Goal: Task Accomplishment & Management: Use online tool/utility

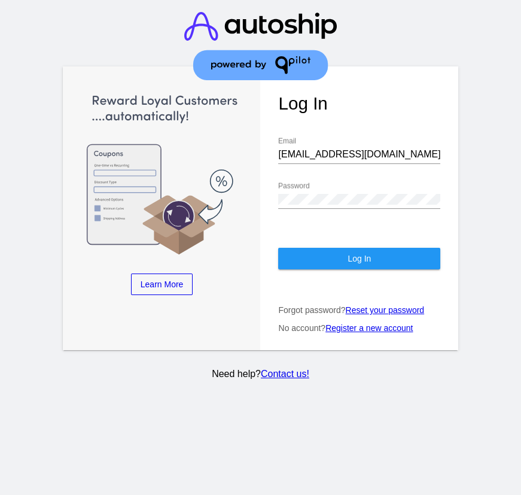
click at [366, 149] on div "[EMAIL_ADDRESS][DOMAIN_NAME] Email" at bounding box center [359, 150] width 162 height 27
click at [363, 149] on input "[EMAIL_ADDRESS][DOMAIN_NAME]" at bounding box center [359, 154] width 162 height 11
type input "[EMAIL_ADDRESS][DOMAIN_NAME]"
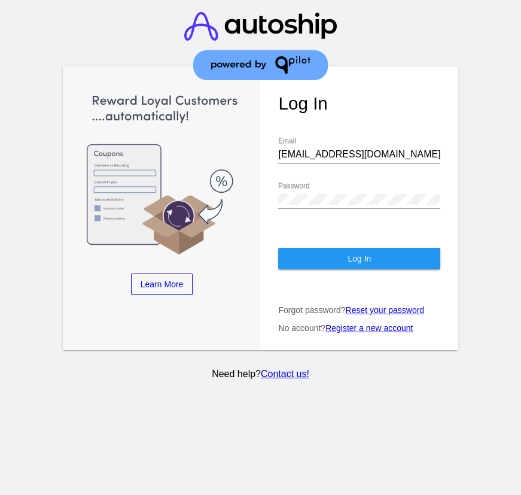
click at [312, 182] on div "Password" at bounding box center [359, 195] width 162 height 27
click at [328, 248] on button "Log In" at bounding box center [359, 259] width 162 height 22
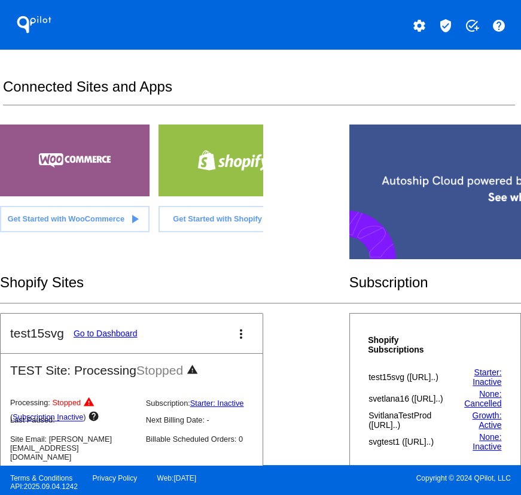
click at [443, 24] on mat-icon "verified_user" at bounding box center [445, 26] width 14 height 14
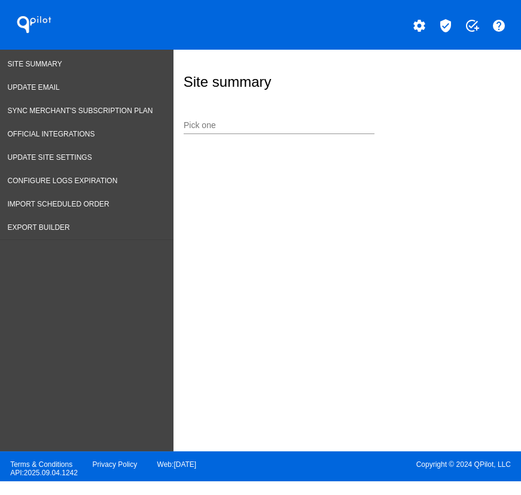
click at [199, 129] on input "Pick one" at bounding box center [279, 126] width 191 height 10
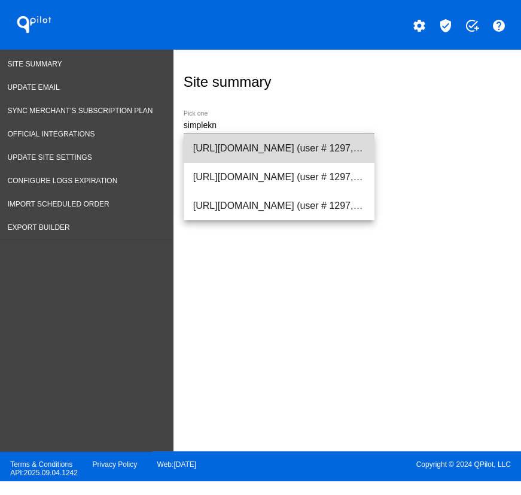
click at [215, 136] on span "[URL][DOMAIN_NAME] (user # 1297, [PERSON_NAME][EMAIL_ADDRESS][DOMAIN_NAME]) - P…" at bounding box center [279, 148] width 172 height 29
type input "[URL][DOMAIN_NAME] (user # 1297, [PERSON_NAME][EMAIL_ADDRESS][DOMAIN_NAME]) - P…"
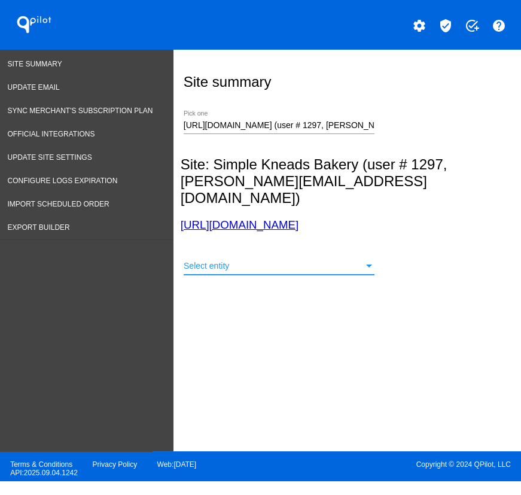
click at [226, 261] on span "Select entity" at bounding box center [206, 266] width 45 height 10
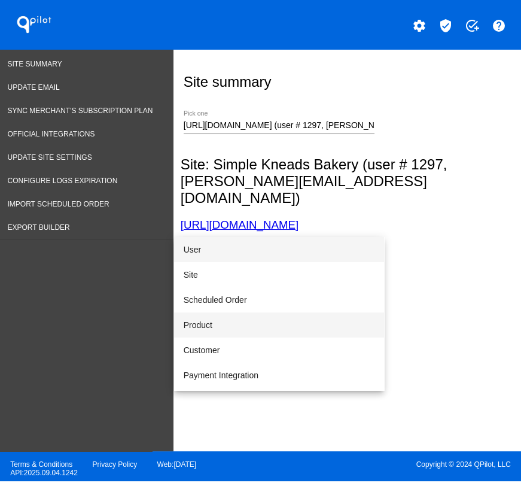
click at [215, 324] on span "Product" at bounding box center [279, 324] width 191 height 25
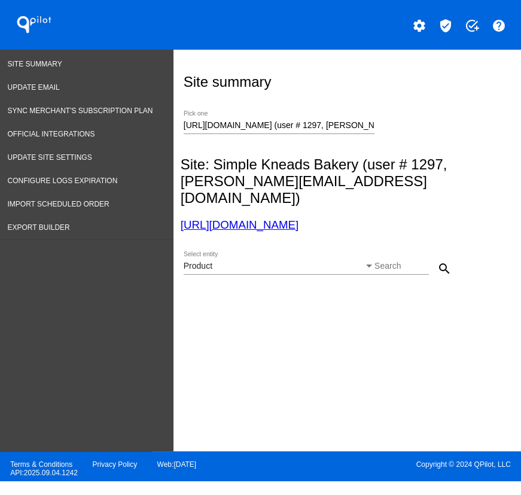
click at [404, 261] on input "Search" at bounding box center [401, 266] width 54 height 10
click at [255, 256] on div "Product Select entity" at bounding box center [279, 262] width 191 height 23
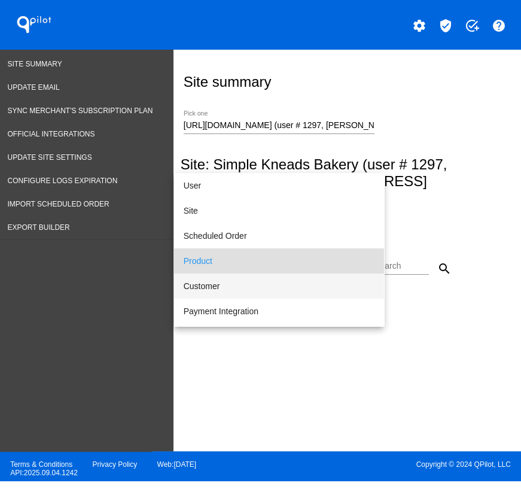
scroll to position [11, 0]
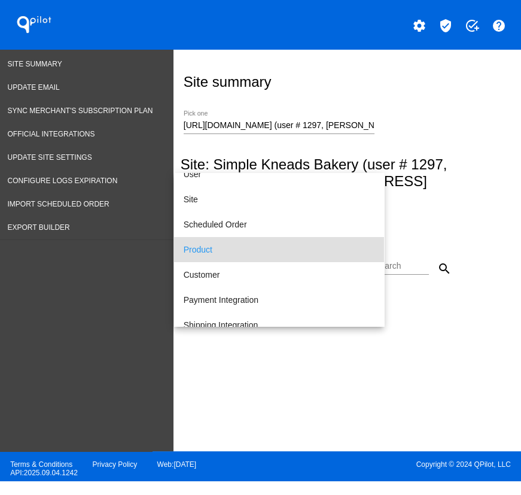
click at [404, 256] on div at bounding box center [260, 247] width 521 height 495
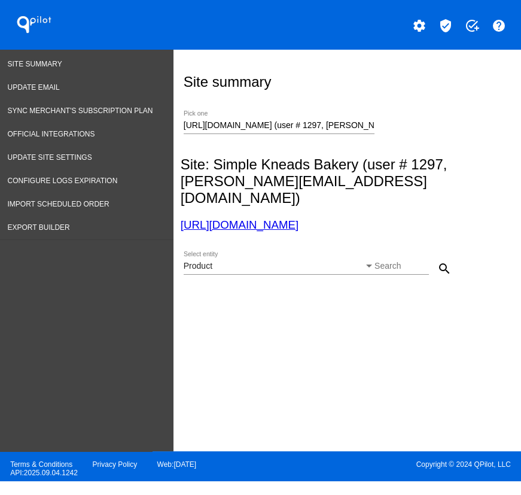
click at [397, 261] on input "Search" at bounding box center [401, 266] width 54 height 10
paste input "46835799949562"
click at [454, 256] on button "search" at bounding box center [444, 268] width 24 height 24
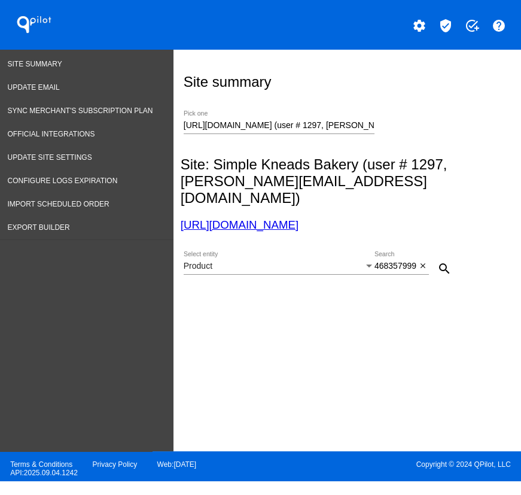
click at [451, 261] on mat-icon "search" at bounding box center [444, 268] width 14 height 14
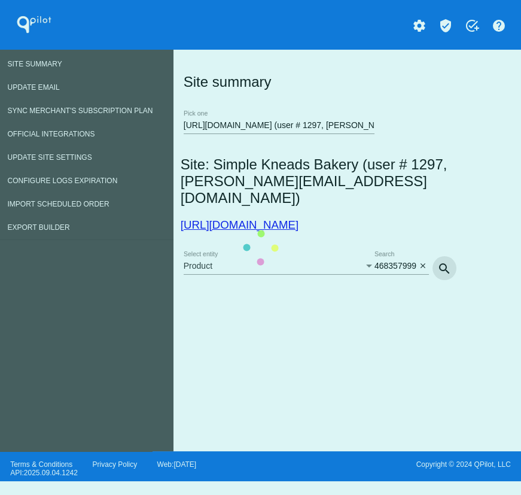
click at [443, 261] on mat-icon "search" at bounding box center [444, 268] width 14 height 14
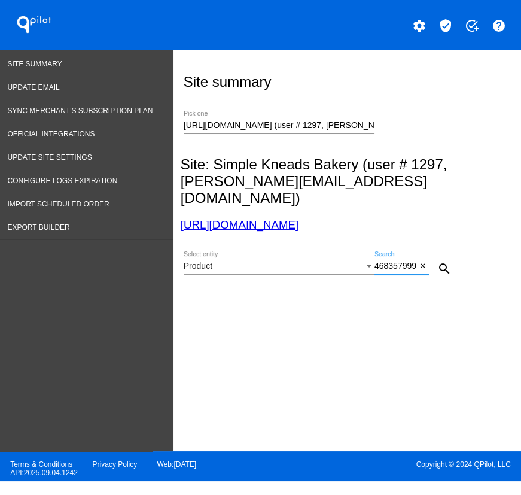
click at [397, 261] on input "46835799949562" at bounding box center [395, 266] width 42 height 10
paste input "7229818"
type input "46835797229818"
click at [440, 261] on mat-icon "search" at bounding box center [444, 268] width 14 height 14
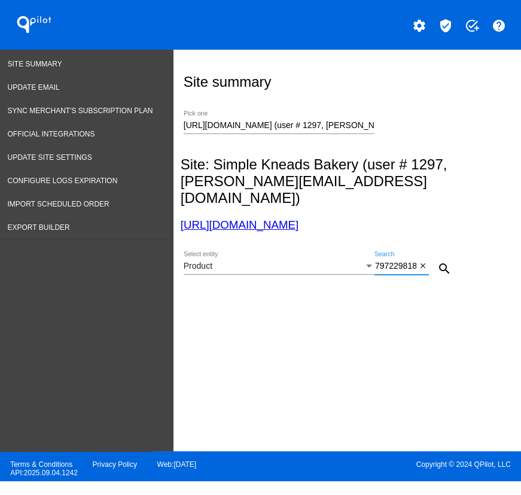
scroll to position [0, 0]
click at [395, 251] on div "46835797229818 Search" at bounding box center [395, 262] width 42 height 23
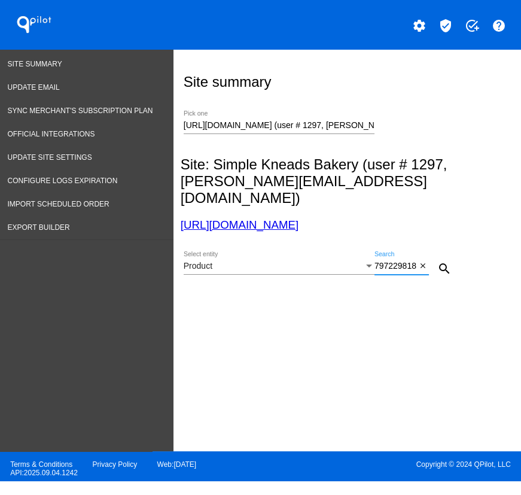
click at [384, 285] on div "Site summary [URL][DOMAIN_NAME] (user # 1297, [PERSON_NAME][EMAIL_ADDRESS][DOMA…" at bounding box center [345, 203] width 344 height 307
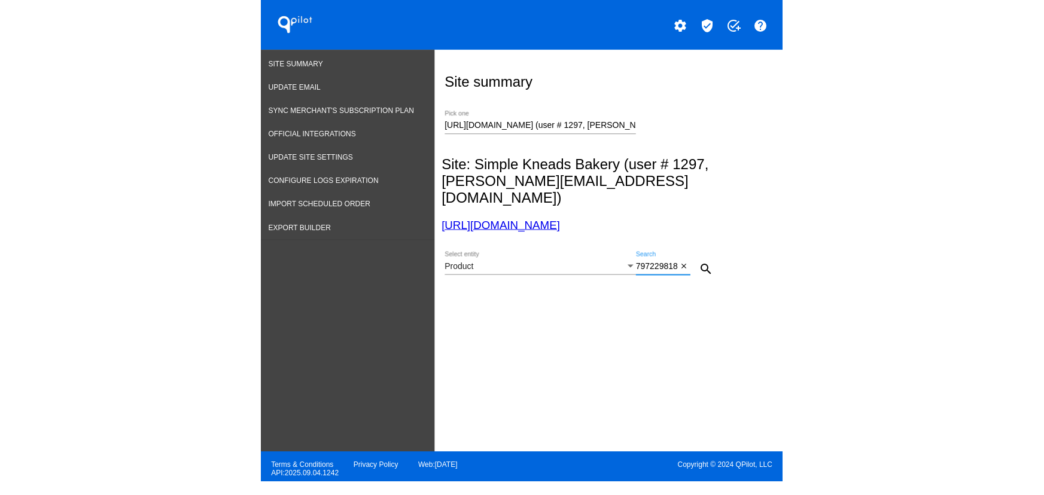
scroll to position [0, 0]
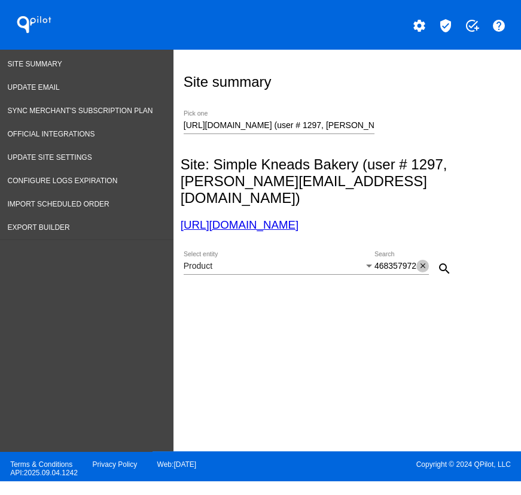
click at [419, 261] on mat-icon "close" at bounding box center [423, 266] width 8 height 10
click at [403, 254] on div "Search" at bounding box center [401, 262] width 54 height 23
paste input "1533757"
click at [449, 261] on mat-icon "search" at bounding box center [444, 268] width 14 height 14
click at [388, 261] on input "1533757" at bounding box center [395, 266] width 42 height 10
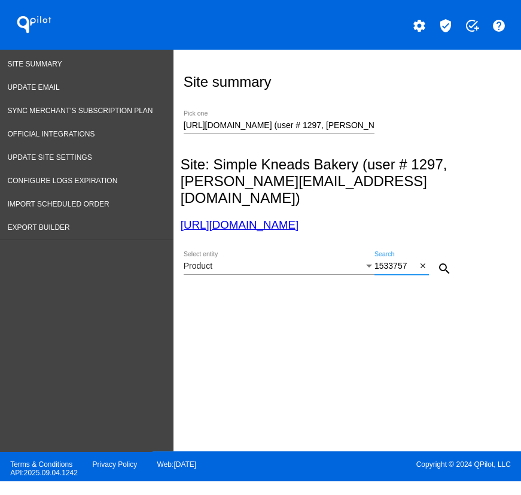
paste input "53968"
type input "1553968"
click at [446, 261] on mat-icon "search" at bounding box center [444, 268] width 14 height 14
click at [406, 261] on input "1553968" at bounding box center [395, 266] width 42 height 10
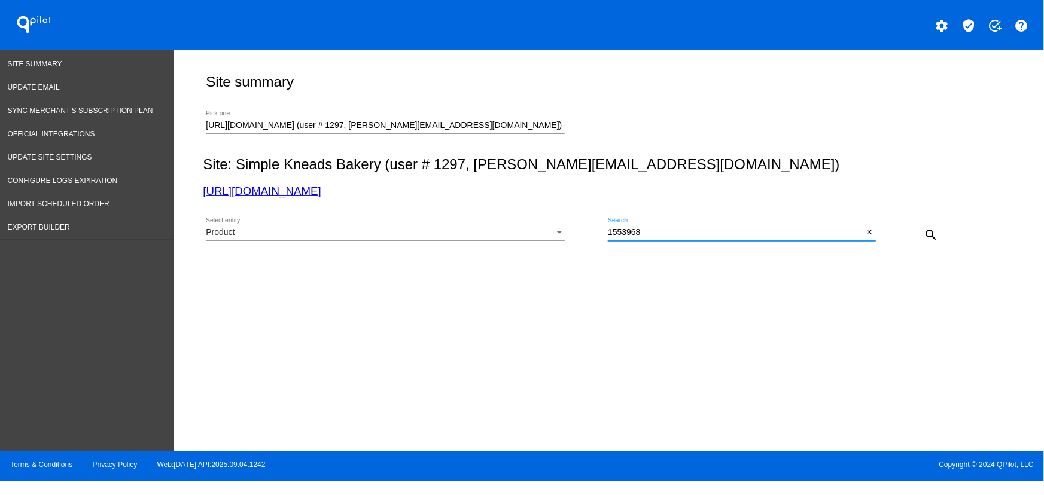
click at [277, 121] on input "[URL][DOMAIN_NAME] (user # 1297, [PERSON_NAME][EMAIL_ADDRESS][DOMAIN_NAME]) - P…" at bounding box center [385, 126] width 359 height 10
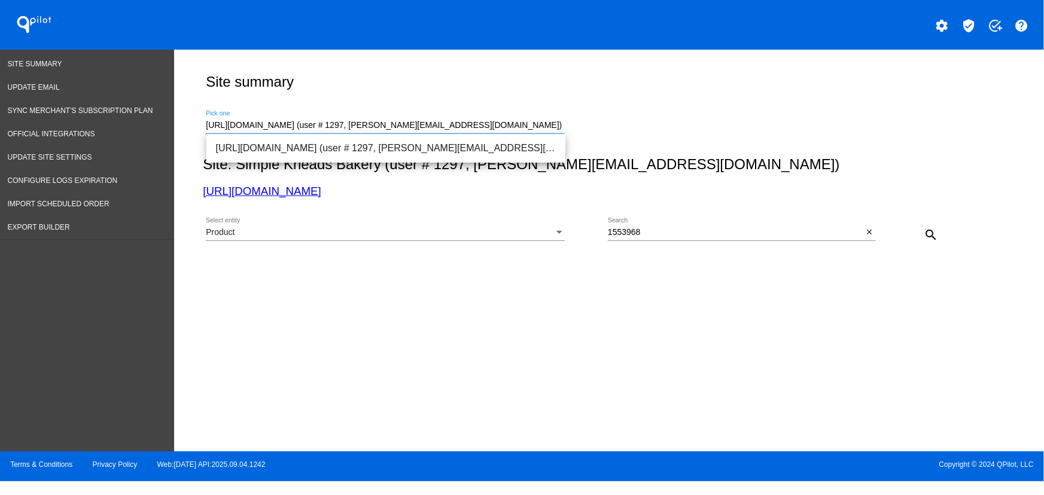
click at [277, 121] on input "[URL][DOMAIN_NAME] (user # 1297, [PERSON_NAME][EMAIL_ADDRESS][DOMAIN_NAME]) - P…" at bounding box center [385, 126] width 359 height 10
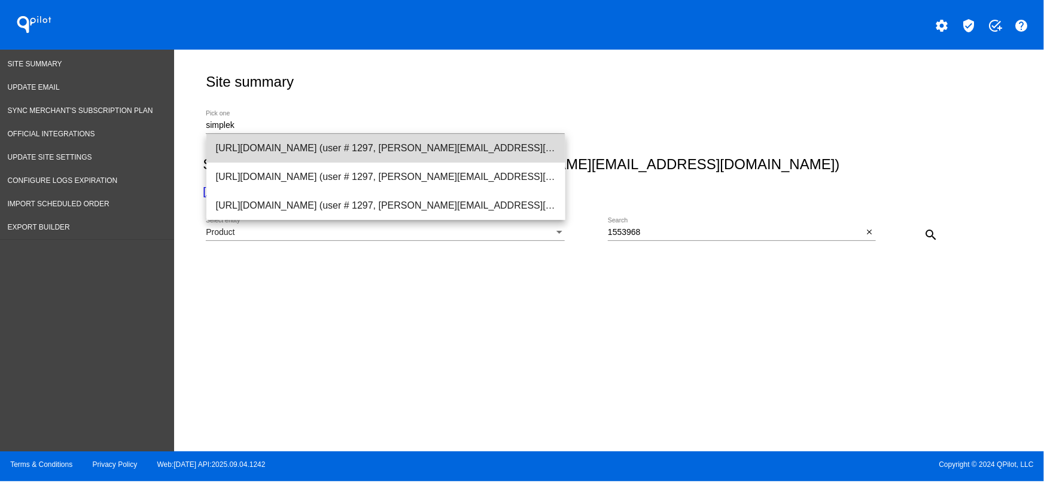
click at [284, 153] on span "[URL][DOMAIN_NAME] (user # 1297, [PERSON_NAME][EMAIL_ADDRESS][DOMAIN_NAME]) - P…" at bounding box center [386, 148] width 340 height 29
type input "[URL][DOMAIN_NAME] (user # 1297, [PERSON_NAME][EMAIL_ADDRESS][DOMAIN_NAME]) - P…"
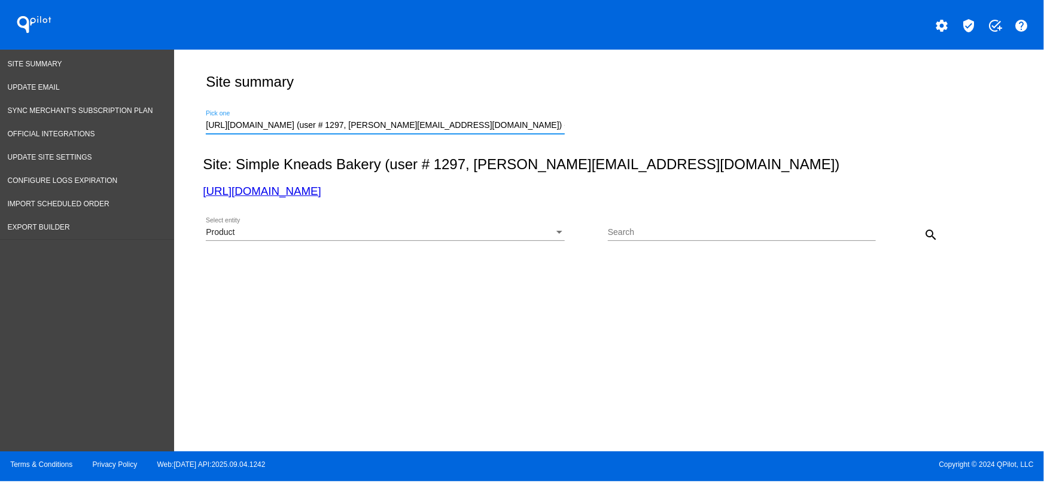
click at [520, 234] on input "Search" at bounding box center [742, 233] width 268 height 10
paste input "1553968"
click at [520, 229] on input "1553968" at bounding box center [735, 233] width 255 height 10
click at [520, 233] on input "1553968" at bounding box center [735, 233] width 255 height 10
type input "1553968"
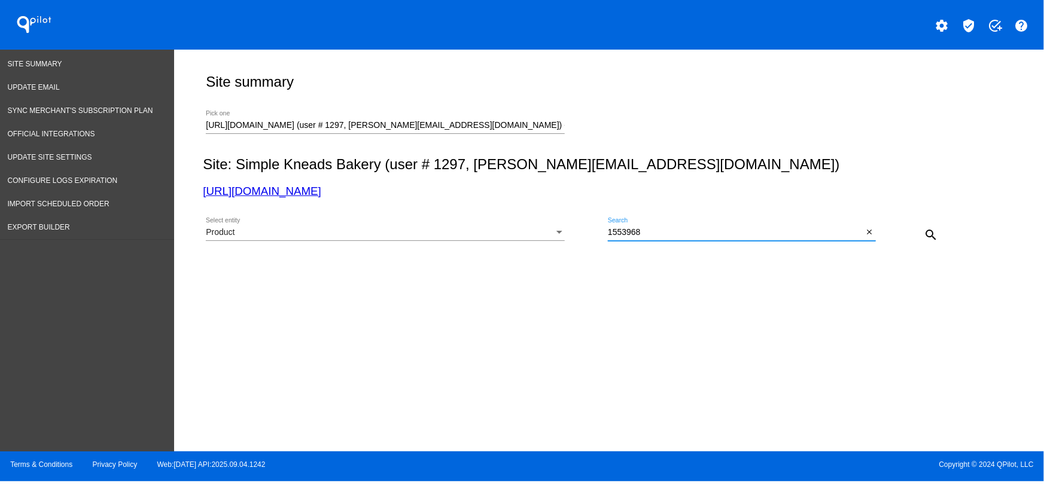
drag, startPoint x: 657, startPoint y: 231, endPoint x: 578, endPoint y: 230, distance: 78.4
click at [520, 230] on div "Product Select entity 1553968 Search close search" at bounding box center [606, 230] width 807 height 42
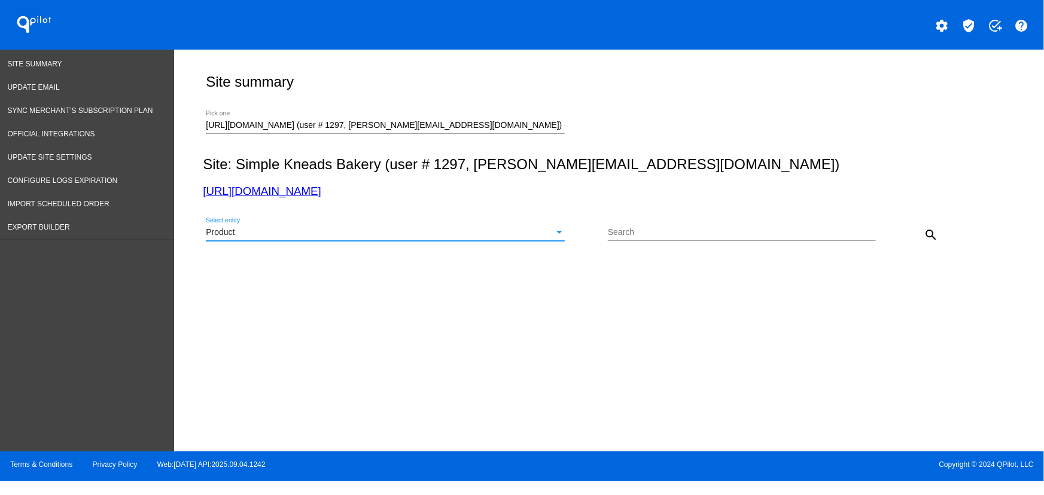
click at [323, 228] on div "Product" at bounding box center [380, 233] width 348 height 10
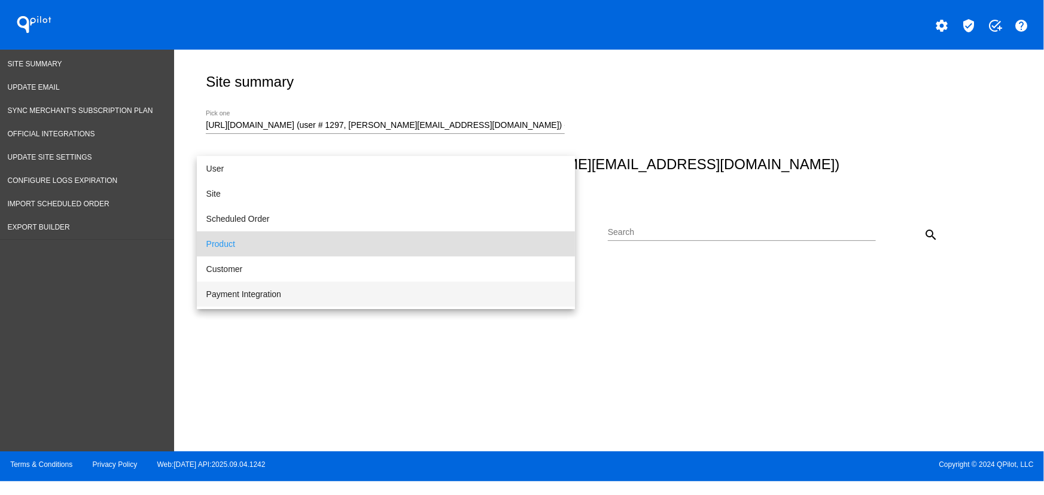
scroll to position [11, 0]
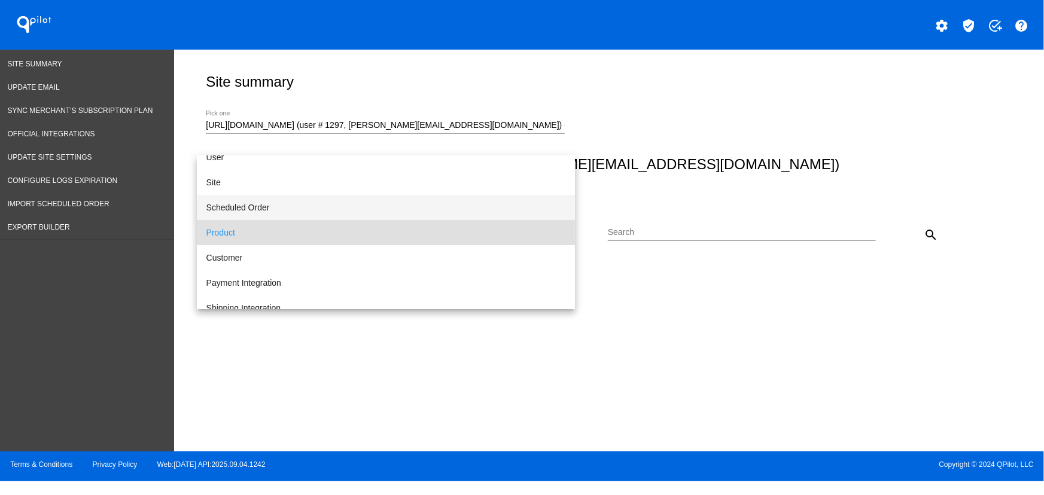
click at [269, 215] on span "Scheduled Order" at bounding box center [385, 207] width 359 height 25
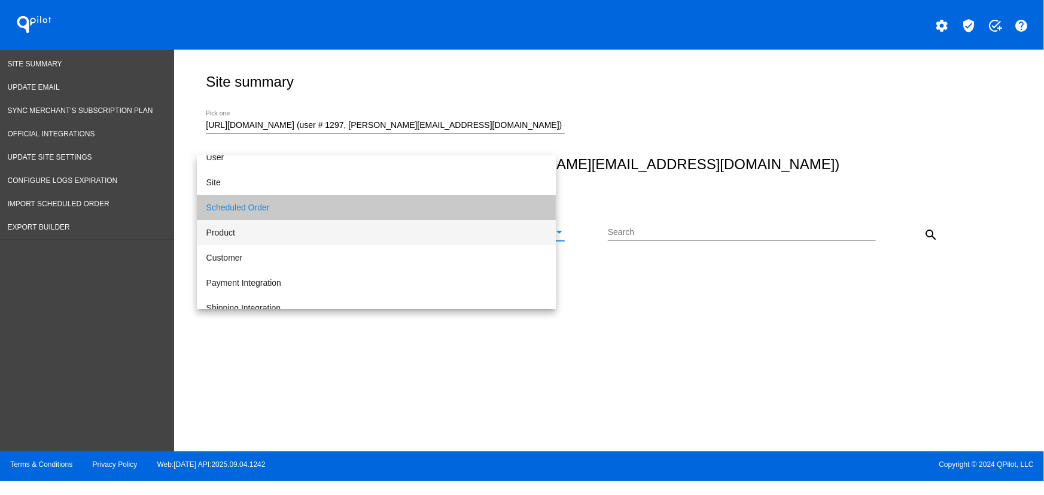
click at [520, 230] on input "Search" at bounding box center [742, 233] width 268 height 10
paste input "954759"
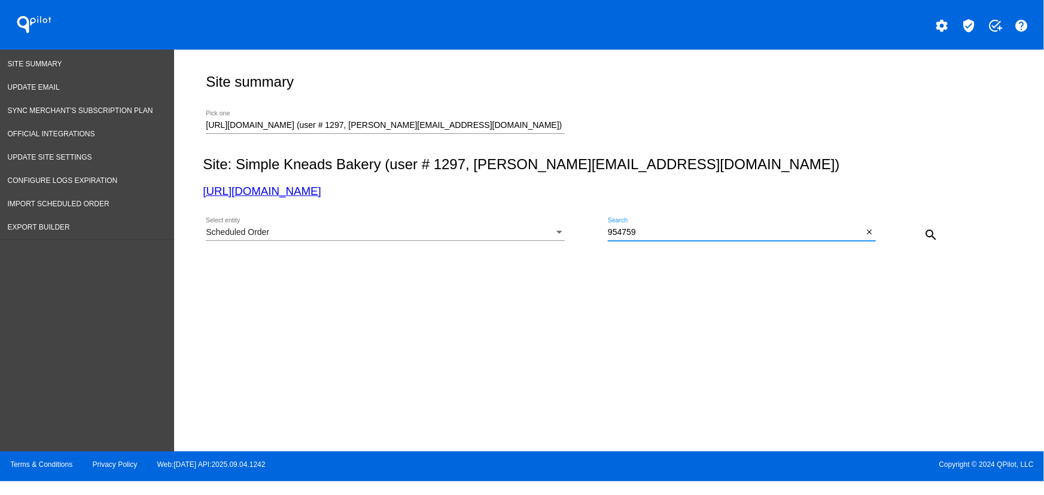
click at [520, 234] on mat-icon "search" at bounding box center [931, 235] width 14 height 14
click at [520, 231] on input "954759" at bounding box center [735, 233] width 255 height 10
click at [285, 229] on div "Scheduled Order" at bounding box center [380, 233] width 348 height 10
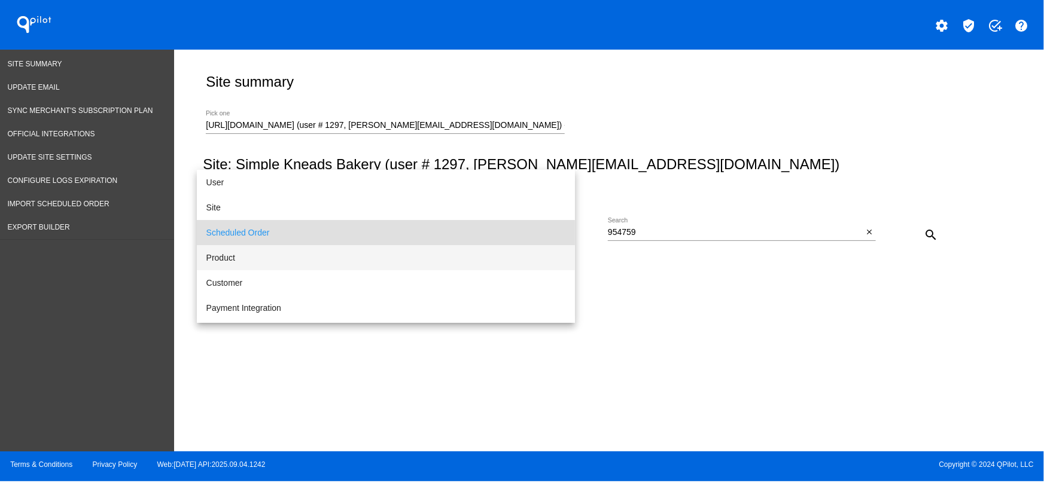
click at [236, 254] on span "Product" at bounding box center [385, 257] width 359 height 25
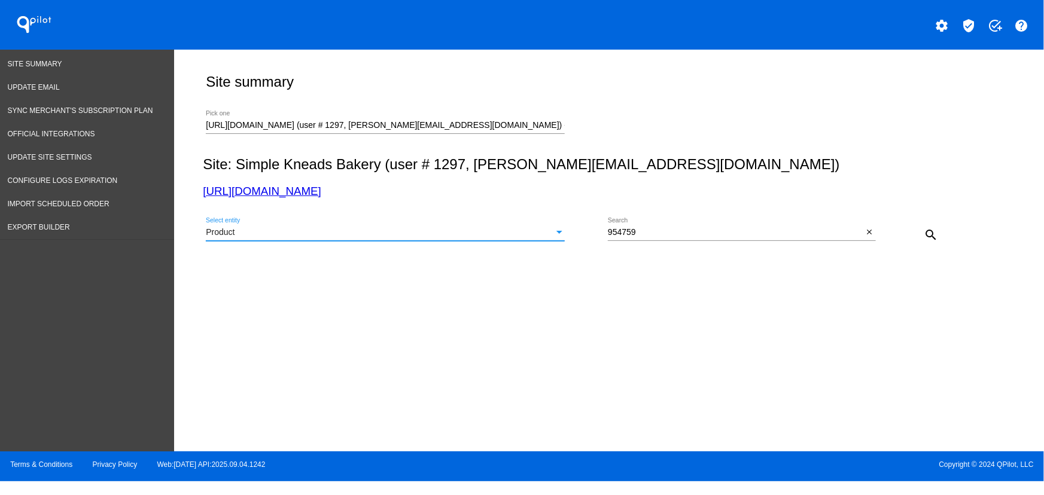
click at [520, 235] on input "954759" at bounding box center [735, 233] width 255 height 10
paste input "46835799949562"
type input "46835799949562"
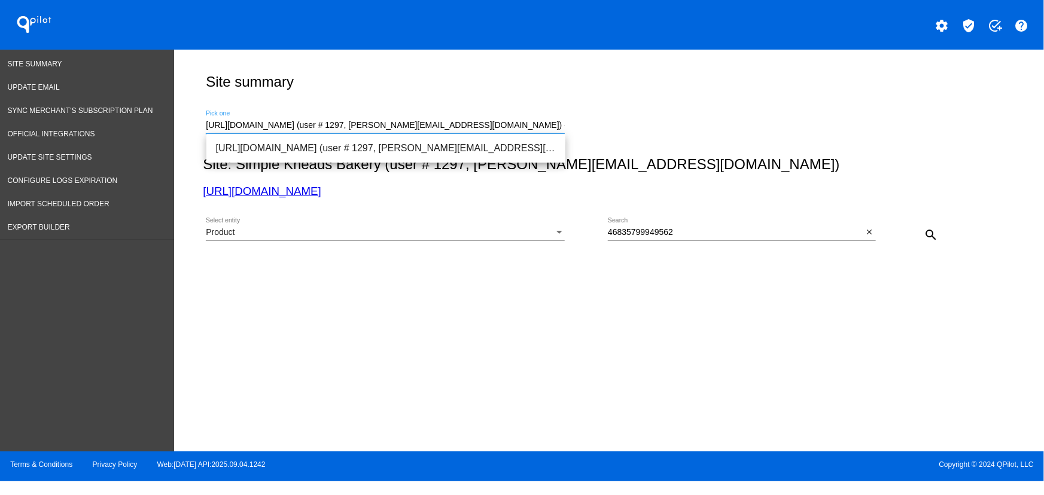
click at [410, 126] on input "[URL][DOMAIN_NAME] (user # 1297, [PERSON_NAME][EMAIL_ADDRESS][DOMAIN_NAME]) - P…" at bounding box center [385, 126] width 359 height 10
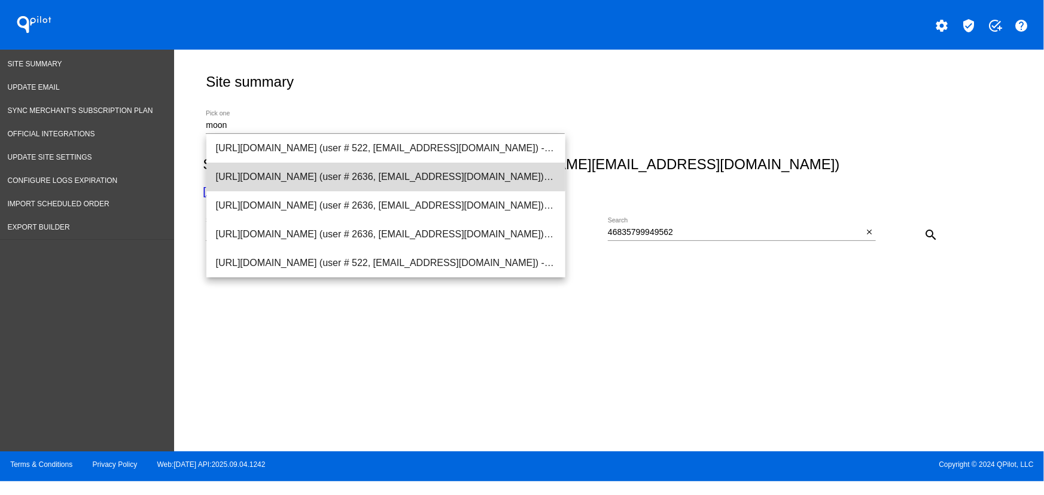
click at [334, 173] on span "[URL][DOMAIN_NAME] (user # 2636, [EMAIL_ADDRESS][DOMAIN_NAME]) - Production" at bounding box center [386, 177] width 340 height 29
type input "[URL][DOMAIN_NAME] (user # 2636, [EMAIL_ADDRESS][DOMAIN_NAME]) - Production"
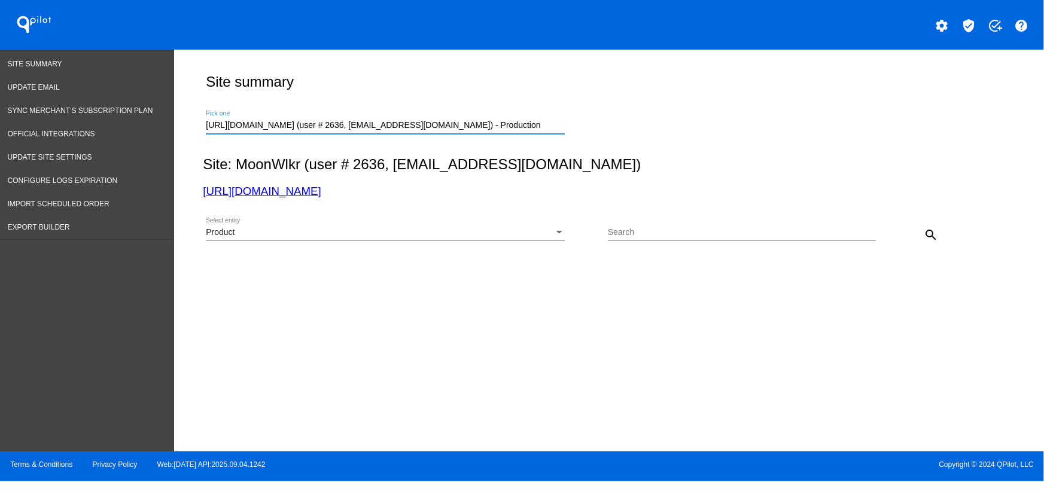
click at [520, 240] on div "Search" at bounding box center [742, 235] width 268 height 34
click at [520, 233] on input "Search" at bounding box center [742, 233] width 268 height 10
paste input "46835797229818"
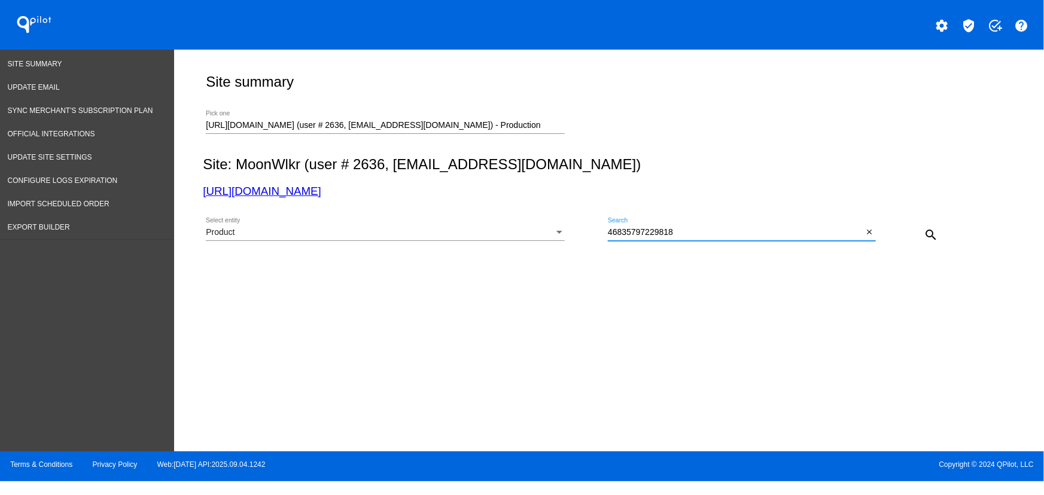
click at [520, 236] on mat-icon "search" at bounding box center [931, 235] width 14 height 14
click at [520, 229] on input "46835797229818" at bounding box center [735, 233] width 255 height 10
paste input "9949562"
click at [520, 226] on div "search" at bounding box center [909, 235] width 67 height 24
click at [520, 239] on mat-icon "search" at bounding box center [931, 235] width 14 height 14
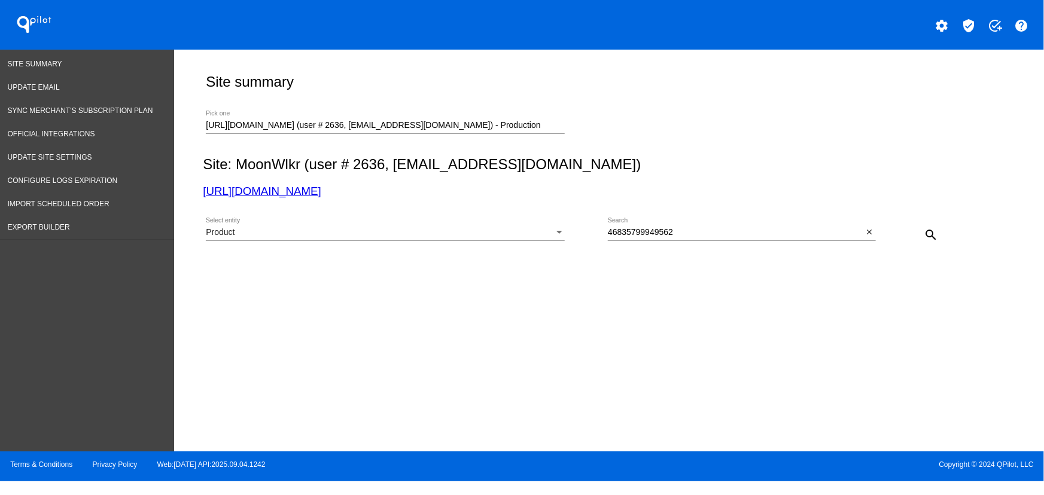
click at [331, 233] on div "Product" at bounding box center [380, 233] width 348 height 10
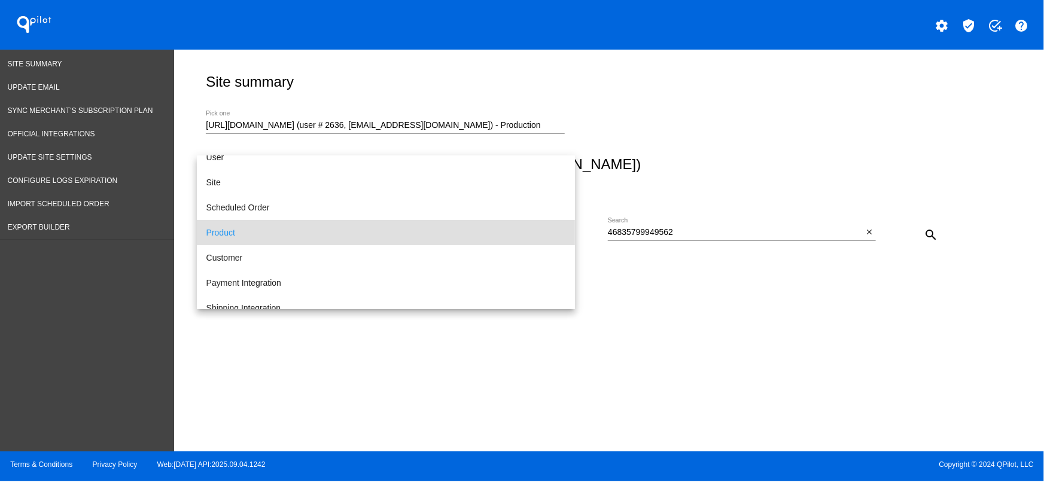
drag, startPoint x: 750, startPoint y: 239, endPoint x: 730, endPoint y: 236, distance: 20.6
click at [520, 239] on div at bounding box center [522, 247] width 1044 height 495
click at [520, 235] on input "46835799949562" at bounding box center [735, 233] width 255 height 10
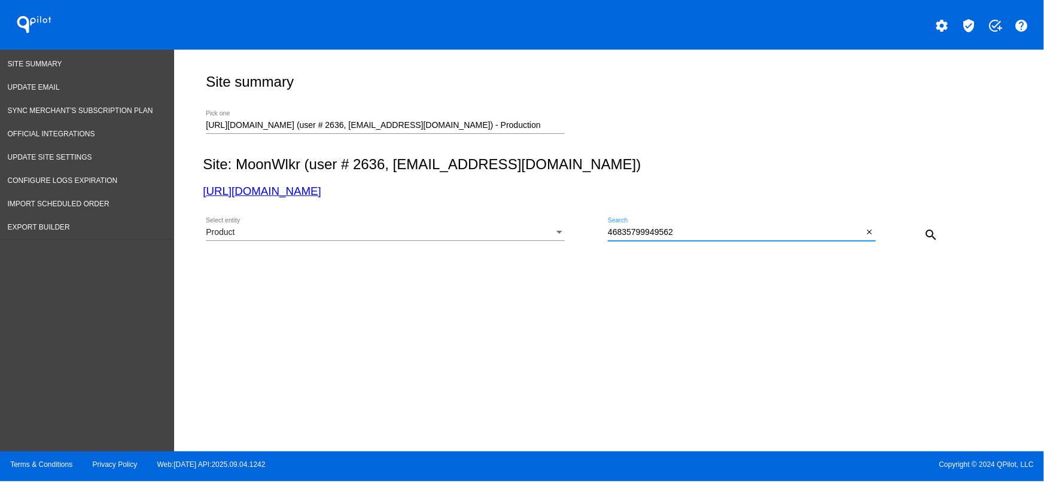
click at [334, 233] on div "Product" at bounding box center [380, 233] width 348 height 10
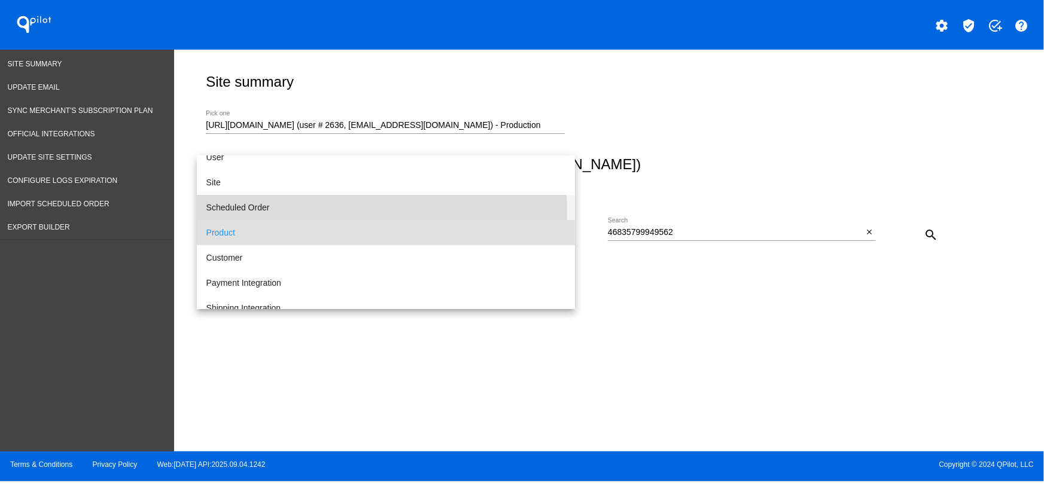
click at [243, 214] on span "Scheduled Order" at bounding box center [385, 207] width 359 height 25
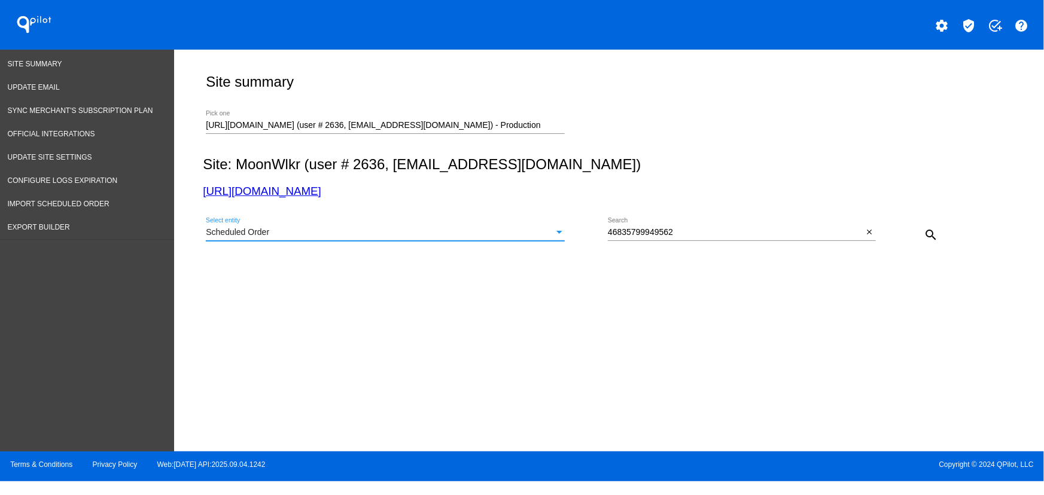
drag, startPoint x: 762, startPoint y: 263, endPoint x: 724, endPoint y: 239, distance: 45.1
click at [520, 259] on div "Site summary [URL][DOMAIN_NAME] (user # 2636, [EMAIL_ADDRESS][DOMAIN_NAME]) - P…" at bounding box center [606, 186] width 820 height 273
click at [520, 239] on div "46835799949562 Search" at bounding box center [735, 229] width 255 height 23
paste input "954759"
click at [520, 235] on mat-icon "search" at bounding box center [931, 235] width 14 height 14
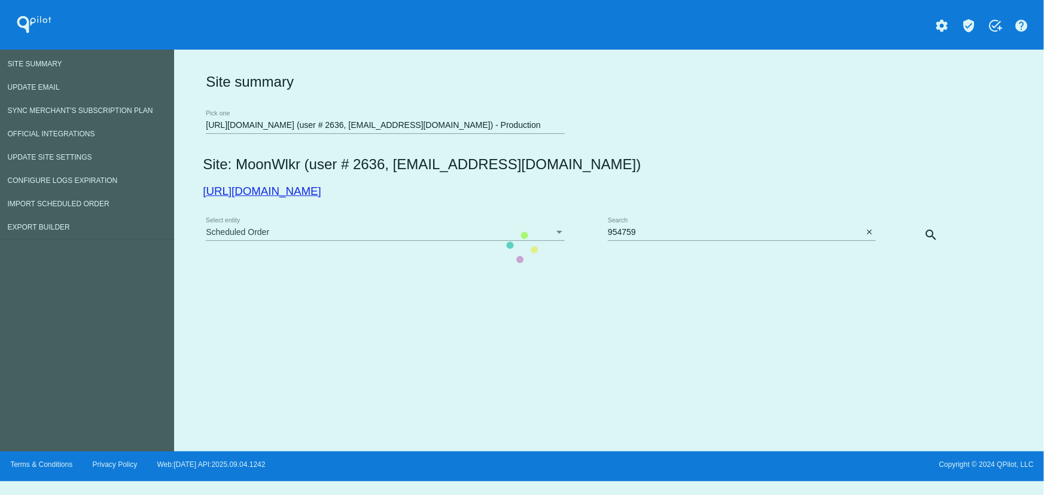
click at [520, 234] on div "Site summary [URL][DOMAIN_NAME] (user # 2636, [EMAIL_ADDRESS][DOMAIN_NAME]) - P…" at bounding box center [606, 157] width 807 height 190
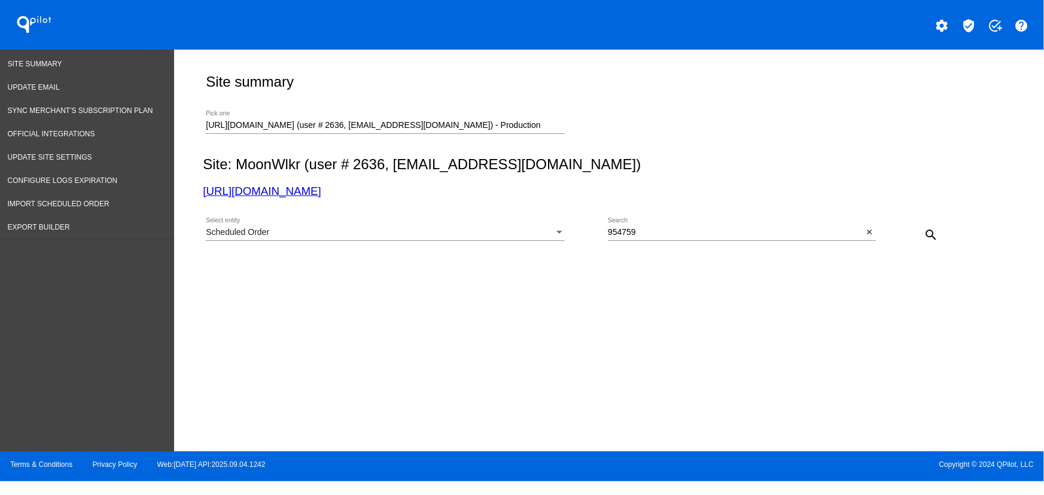
drag, startPoint x: 657, startPoint y: 243, endPoint x: 657, endPoint y: 236, distance: 7.8
click at [520, 243] on div "954759 Search close" at bounding box center [742, 235] width 268 height 34
click at [520, 236] on input "954759" at bounding box center [735, 233] width 255 height 10
type input "954759"
click at [520, 234] on input "954759" at bounding box center [735, 233] width 255 height 10
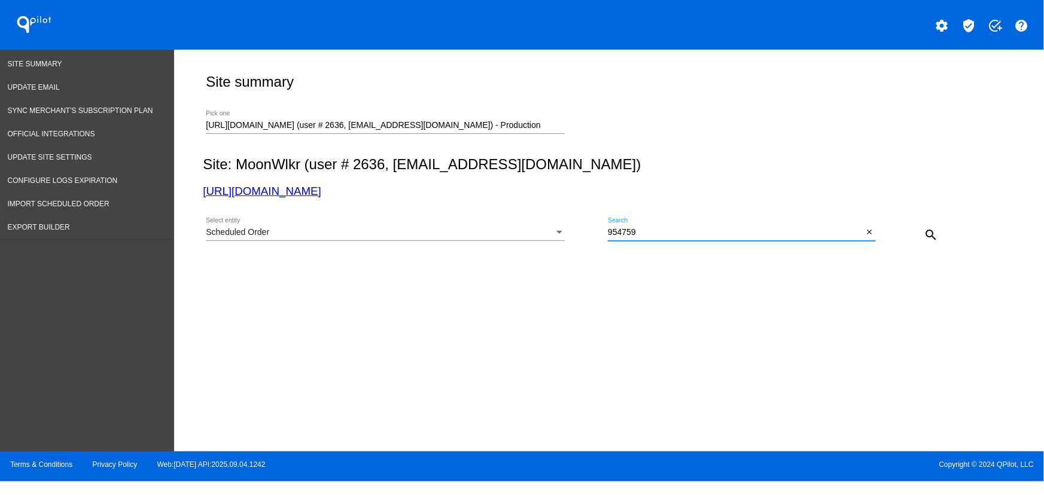
click at [520, 233] on input "954759" at bounding box center [735, 233] width 255 height 10
click at [520, 234] on input "954759" at bounding box center [735, 233] width 255 height 10
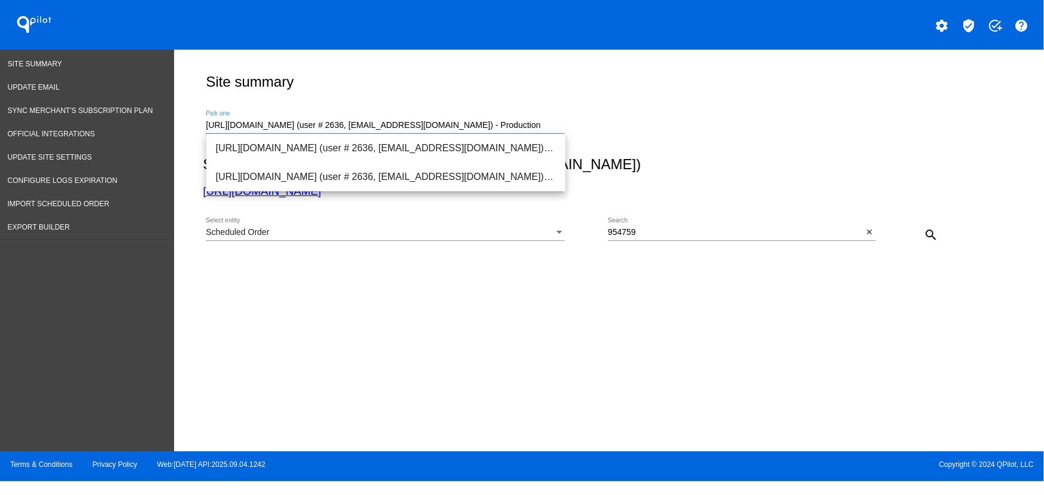
click at [294, 122] on input "[URL][DOMAIN_NAME] (user # 2636, [EMAIL_ADDRESS][DOMAIN_NAME]) - Production" at bounding box center [385, 126] width 359 height 10
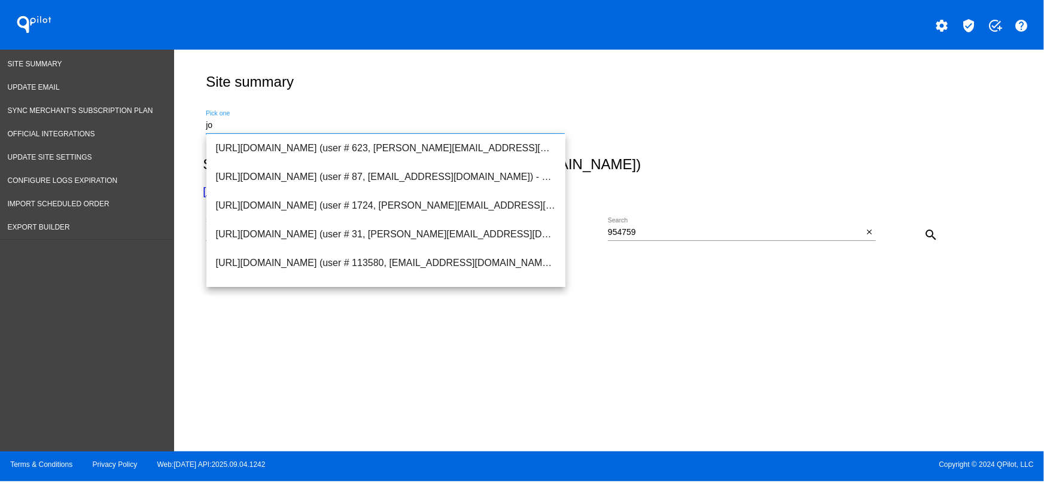
type input "j"
paste input "joecoffeecompany"
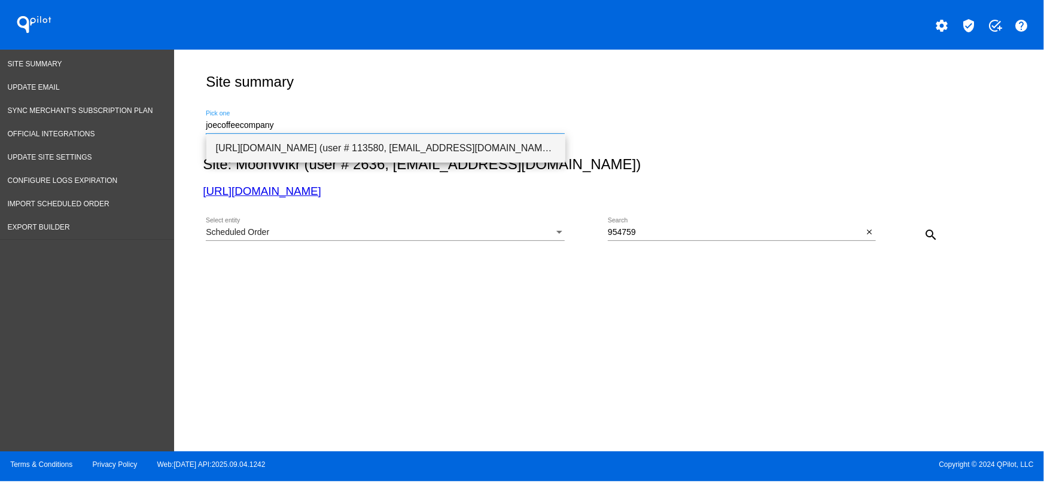
click at [316, 143] on span "[URL][DOMAIN_NAME] (user # 113580, [EMAIL_ADDRESS][DOMAIN_NAME]) - Production" at bounding box center [386, 148] width 340 height 29
type input "[URL][DOMAIN_NAME] (user # 113580, [EMAIL_ADDRESS][DOMAIN_NAME]) - Production"
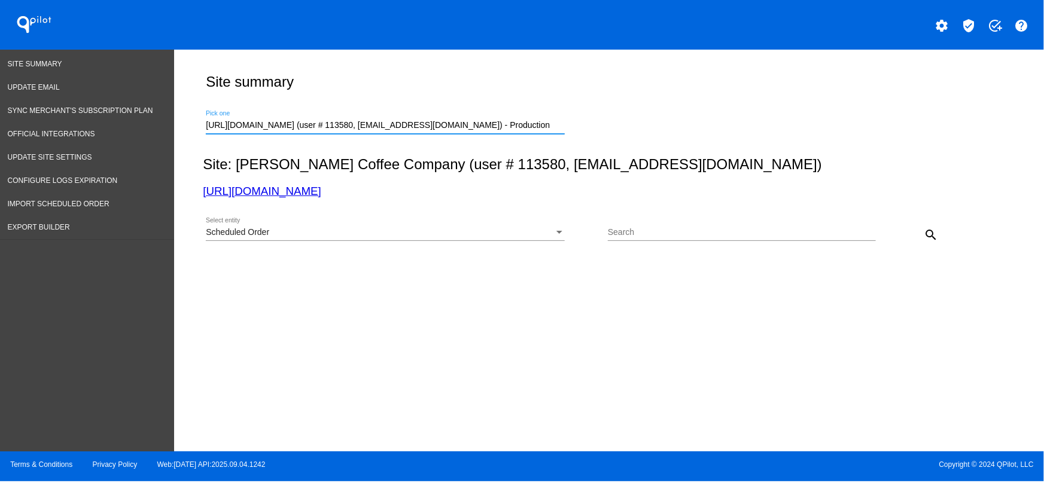
click at [363, 233] on div "Scheduled Order" at bounding box center [380, 233] width 348 height 10
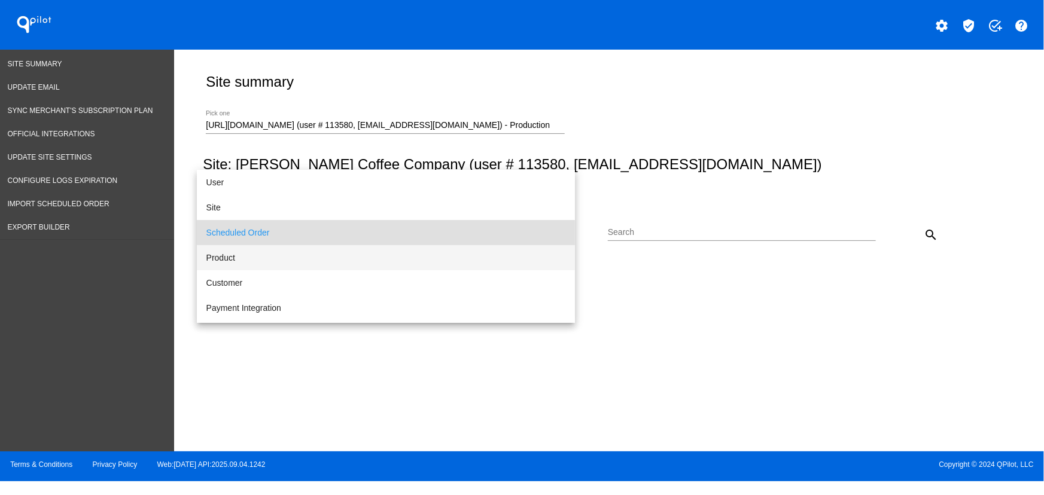
click at [216, 258] on span "Product" at bounding box center [385, 257] width 359 height 25
